Goal: Information Seeking & Learning: Find specific fact

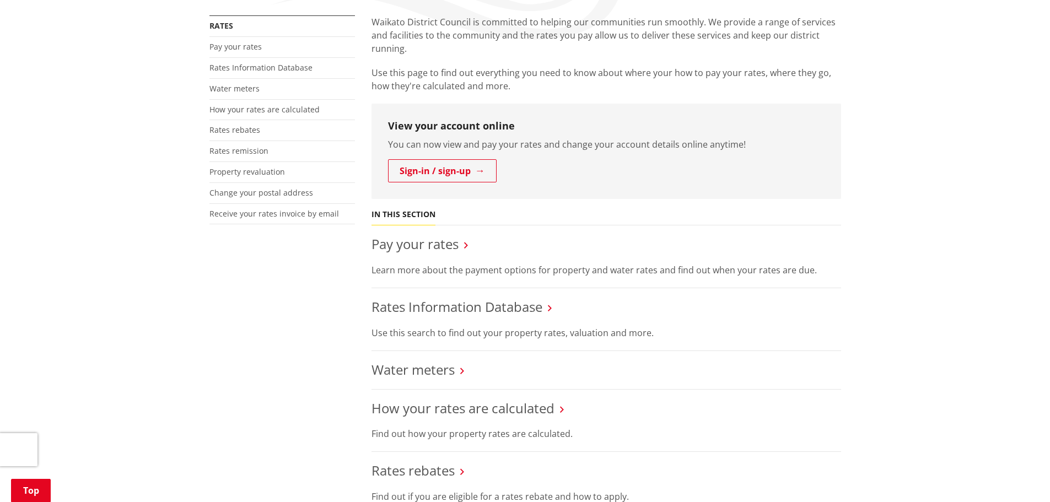
scroll to position [110, 0]
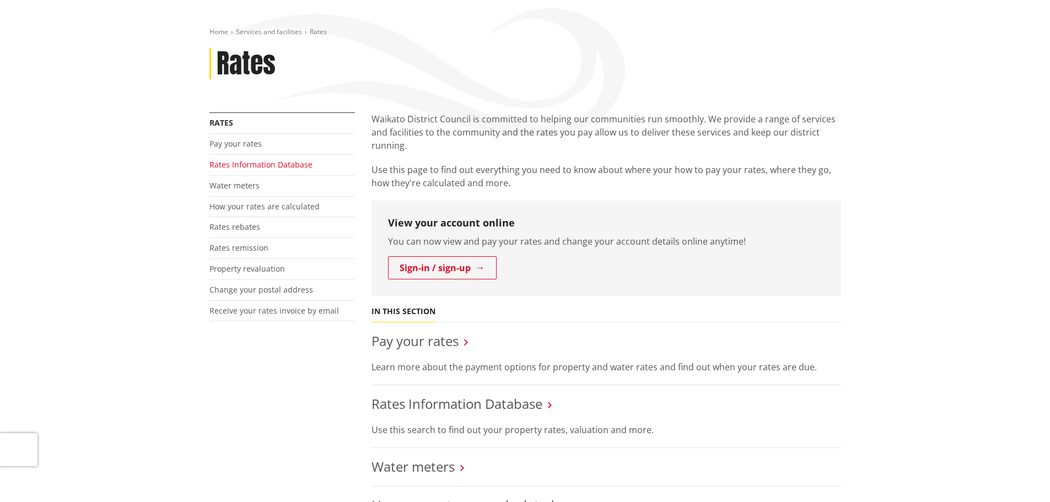
click at [239, 162] on link "Rates Information Database" at bounding box center [261, 164] width 103 height 10
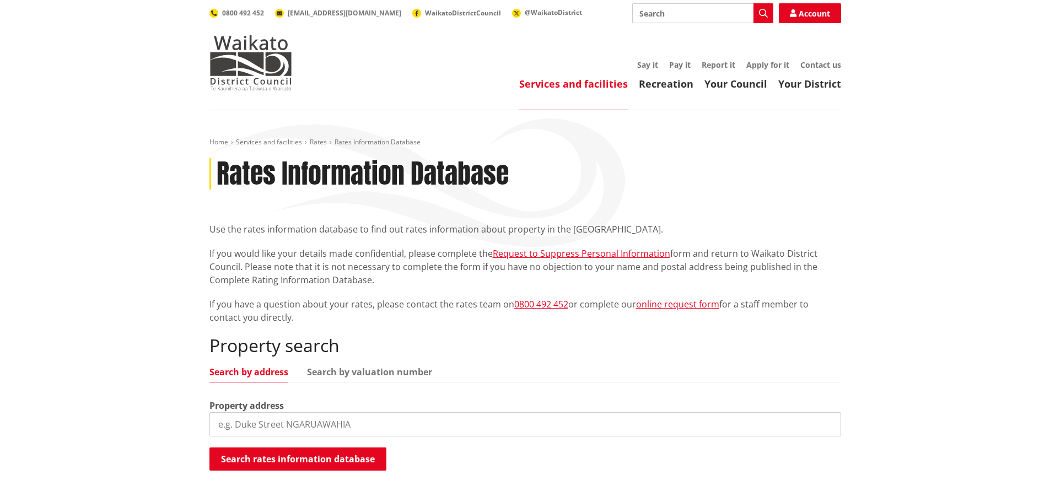
click at [260, 424] on input "search" at bounding box center [526, 424] width 632 height 24
type input "1b couch"
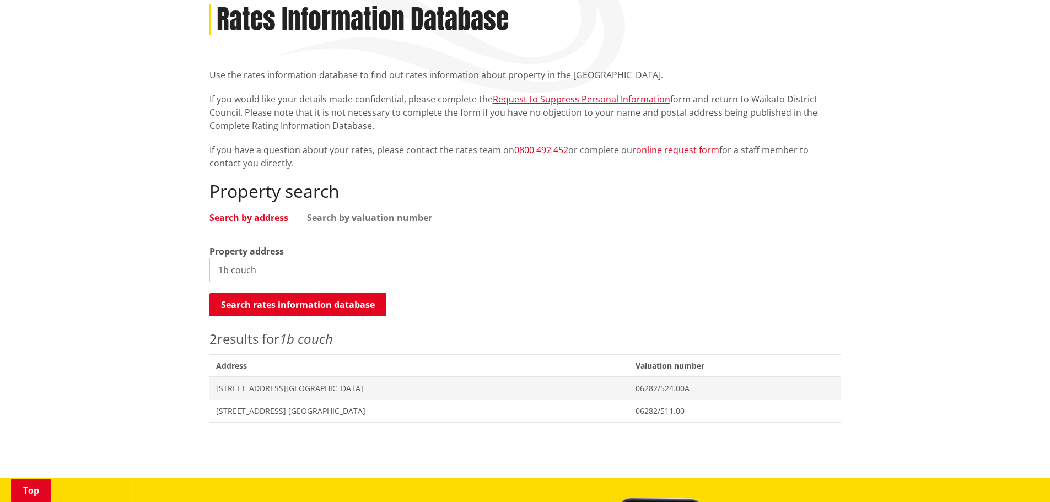
scroll to position [221, 0]
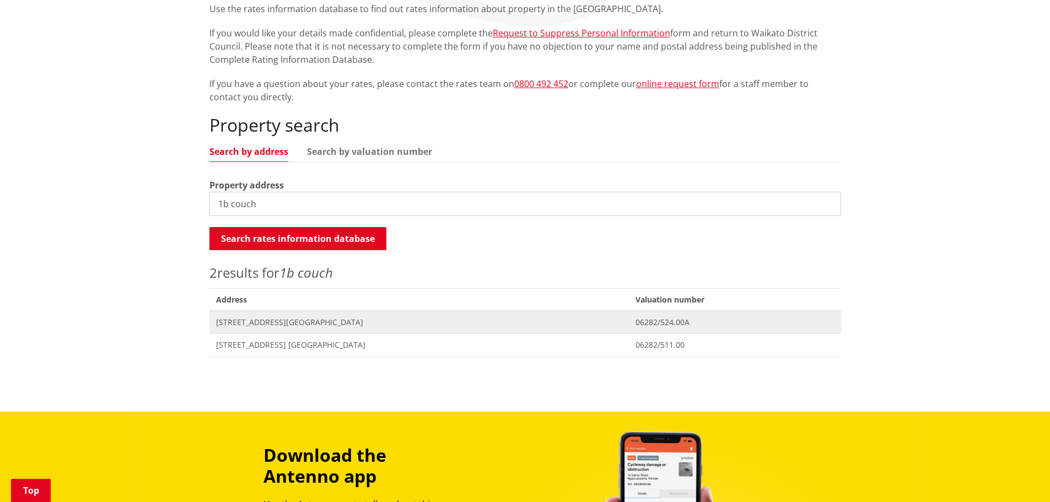
click at [251, 327] on span "1B Couch Street NGARUAWAHIA" at bounding box center [419, 322] width 406 height 11
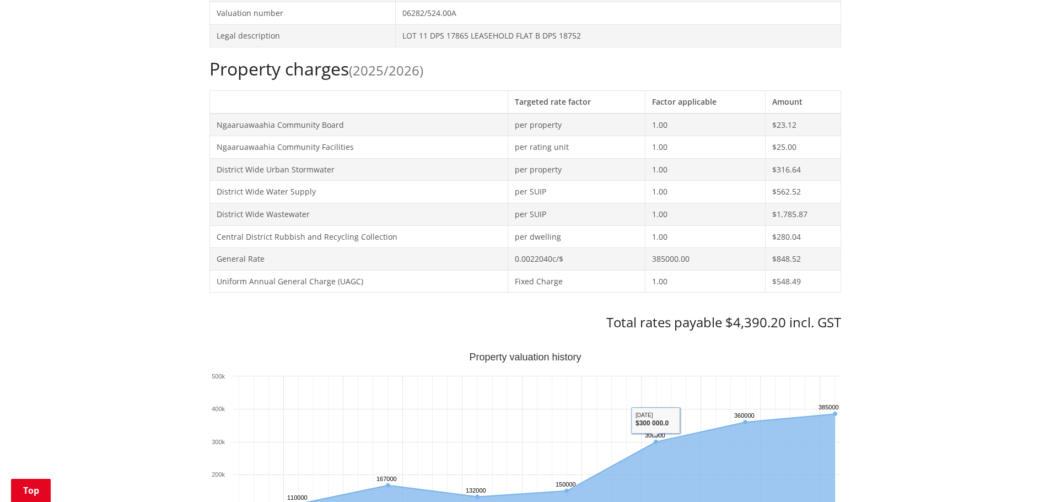
scroll to position [276, 0]
